Goal: Find specific page/section: Find specific page/section

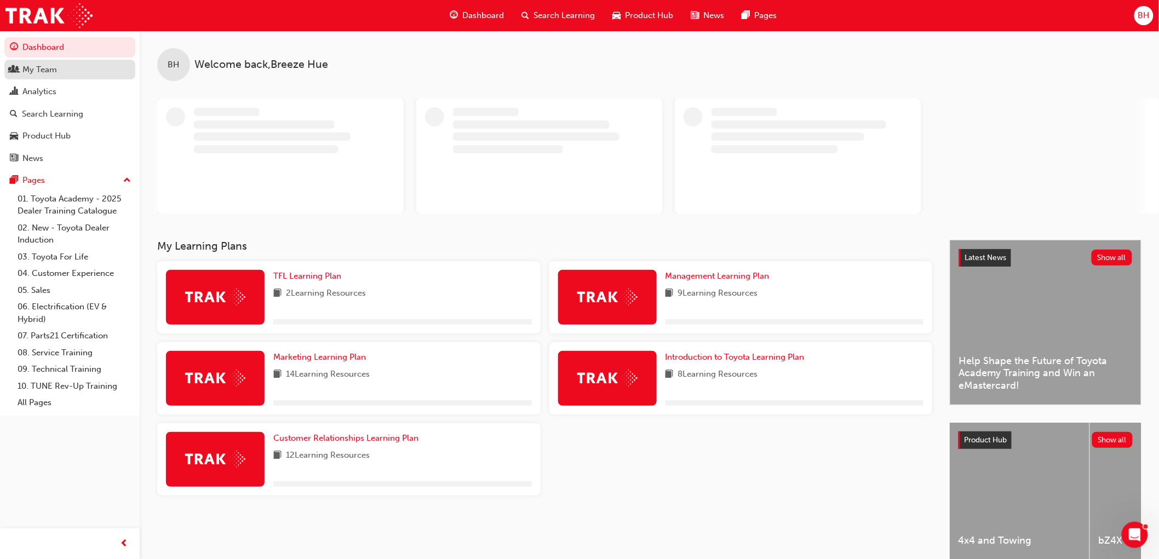
click at [79, 71] on div "My Team" at bounding box center [70, 70] width 120 height 14
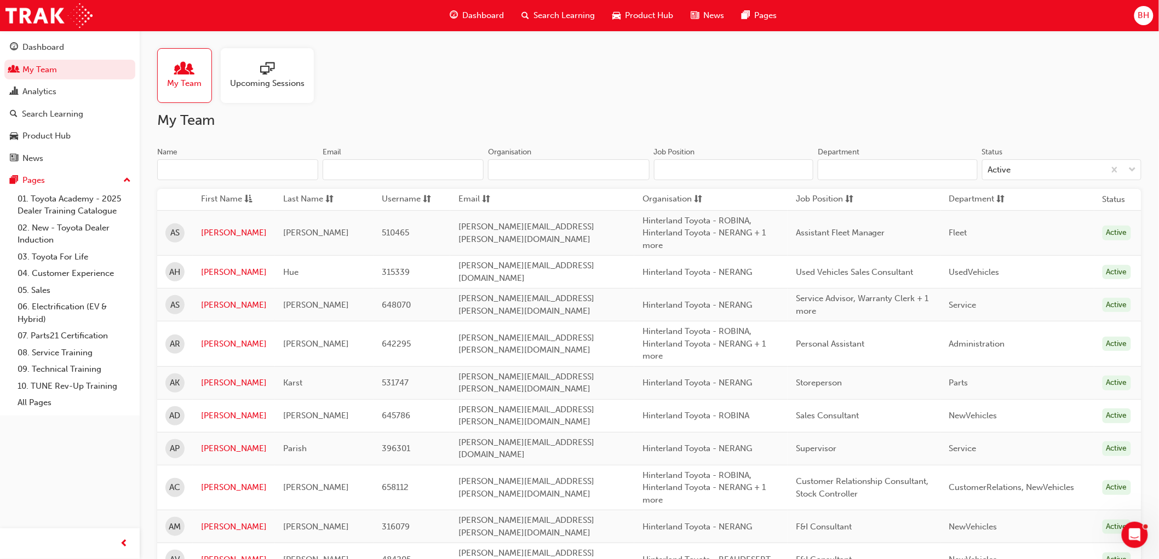
click at [207, 169] on input "Name" at bounding box center [237, 169] width 161 height 21
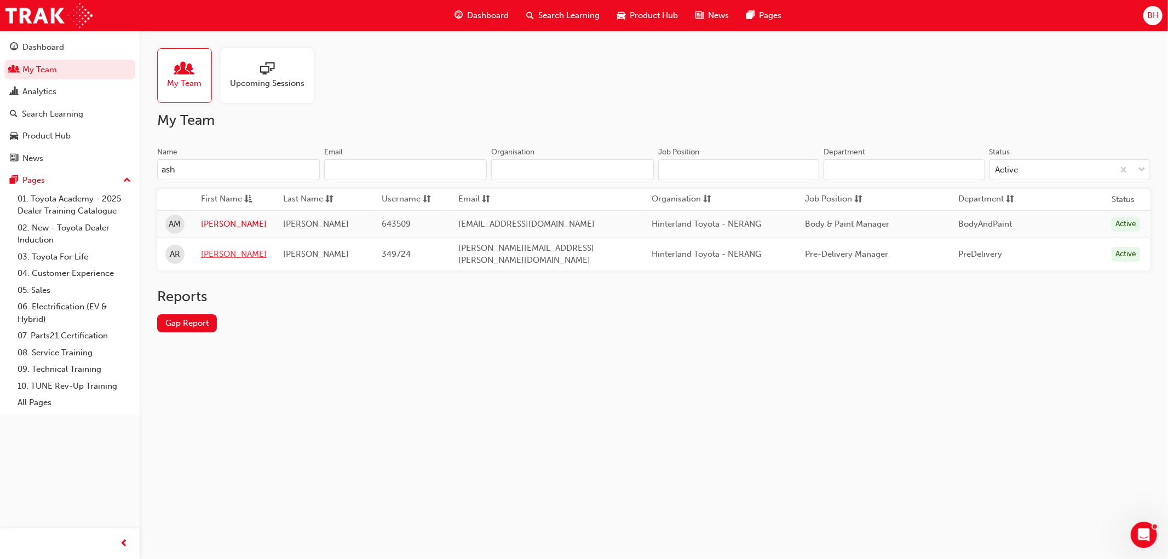
type input "ash"
click at [216, 250] on link "[PERSON_NAME]" at bounding box center [234, 254] width 66 height 13
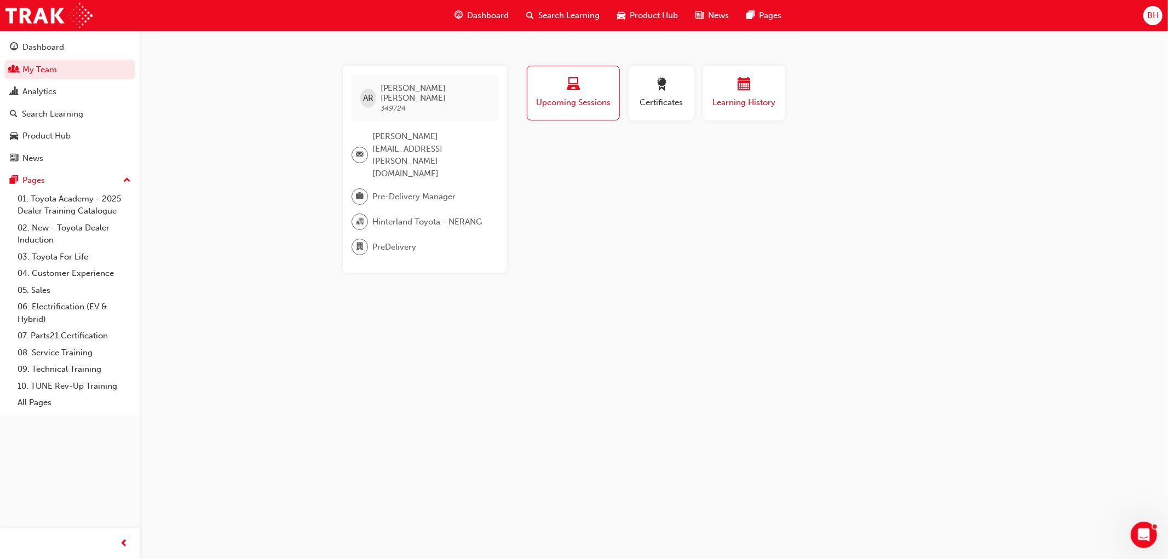
click at [736, 96] on span "Learning History" at bounding box center [745, 102] width 66 height 13
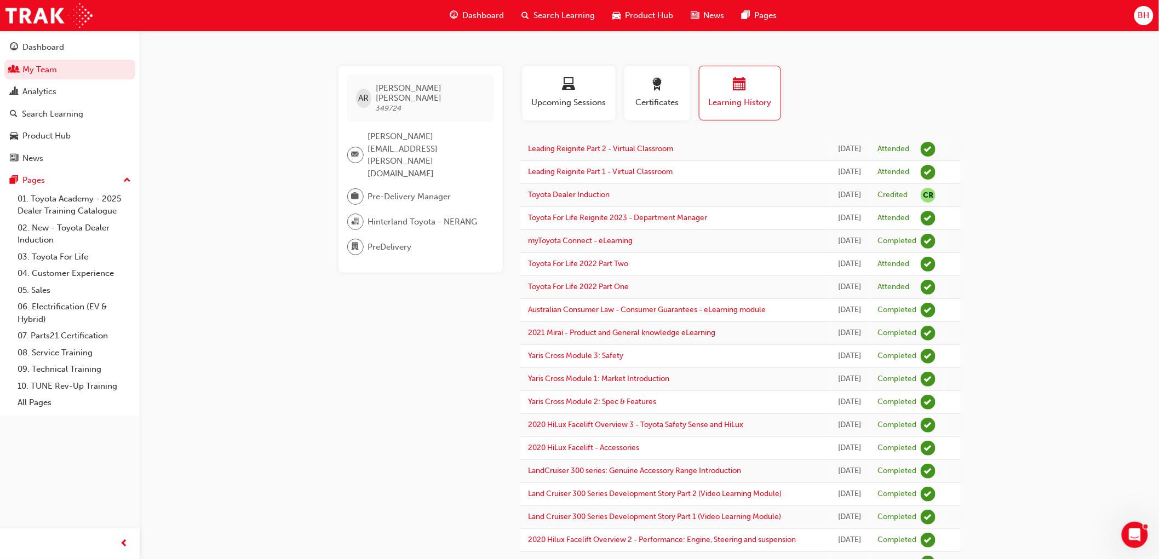
scroll to position [122, 0]
